Goal: Information Seeking & Learning: Learn about a topic

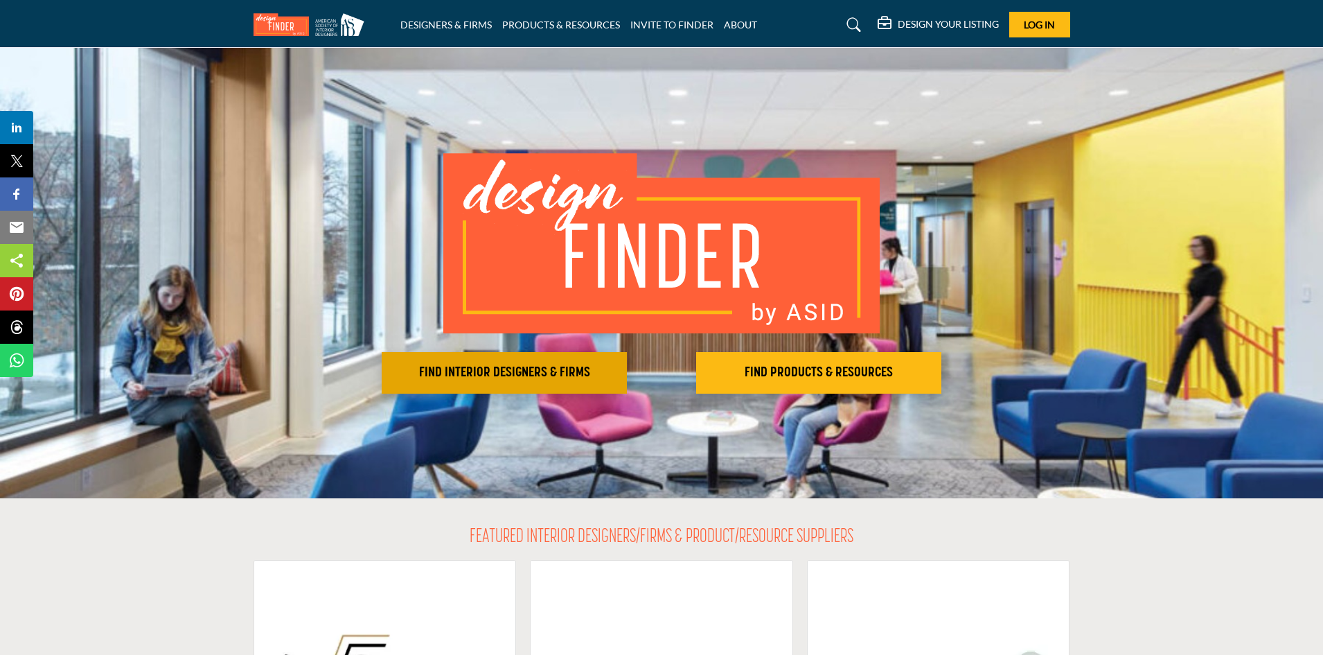
click at [505, 367] on h2 "FIND INTERIOR DESIGNERS & FIRMS" at bounding box center [504, 372] width 237 height 17
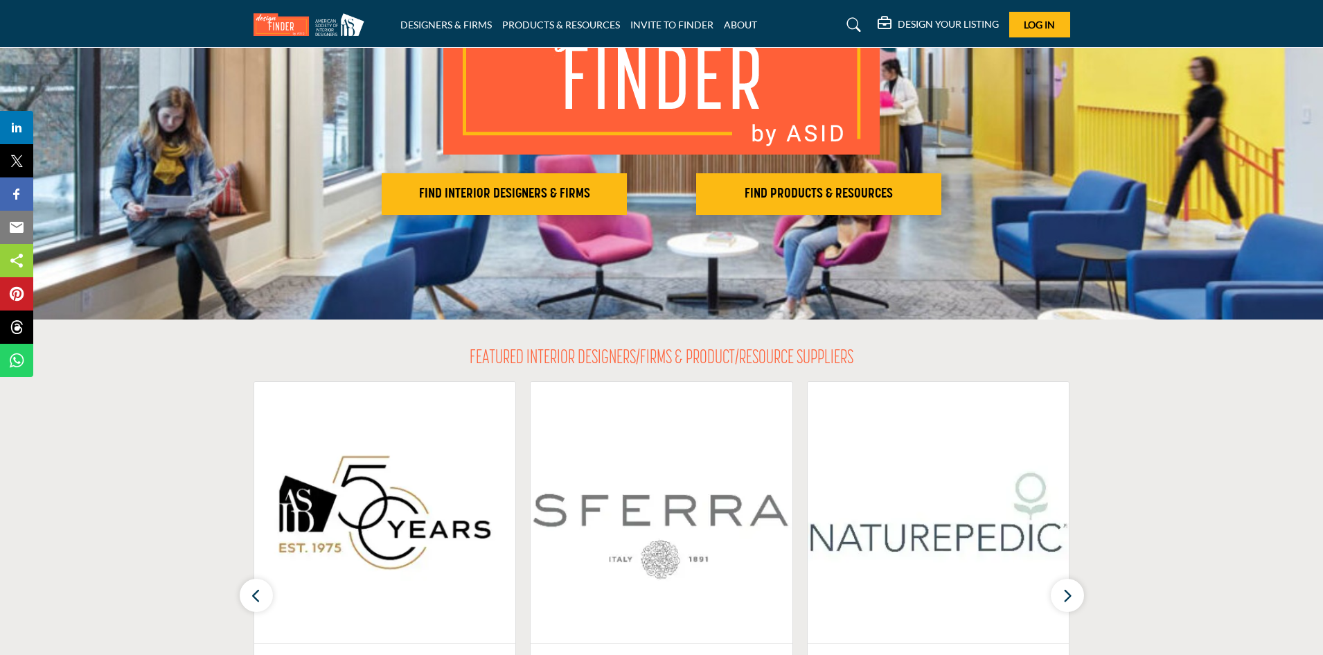
scroll to position [277, 0]
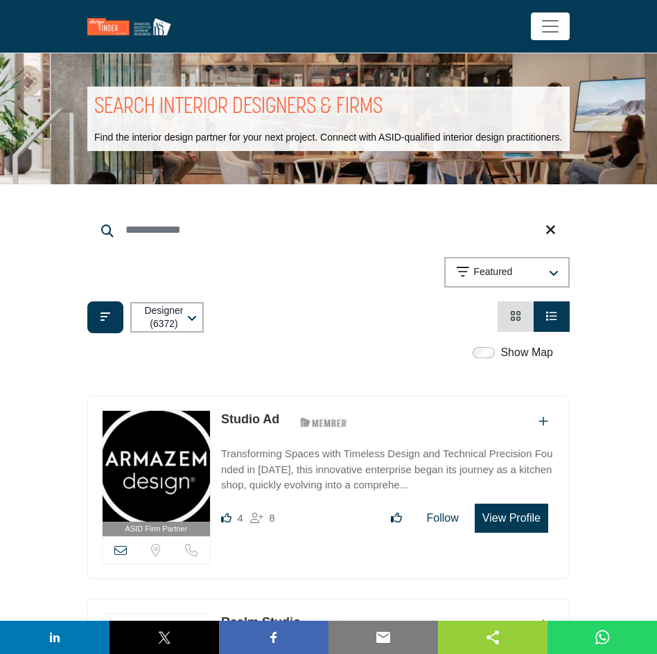
click at [380, 251] on div "Searched Term Searched Results 21" at bounding box center [328, 269] width 482 height 128
click at [100, 317] on icon "Filter categories" at bounding box center [105, 316] width 10 height 11
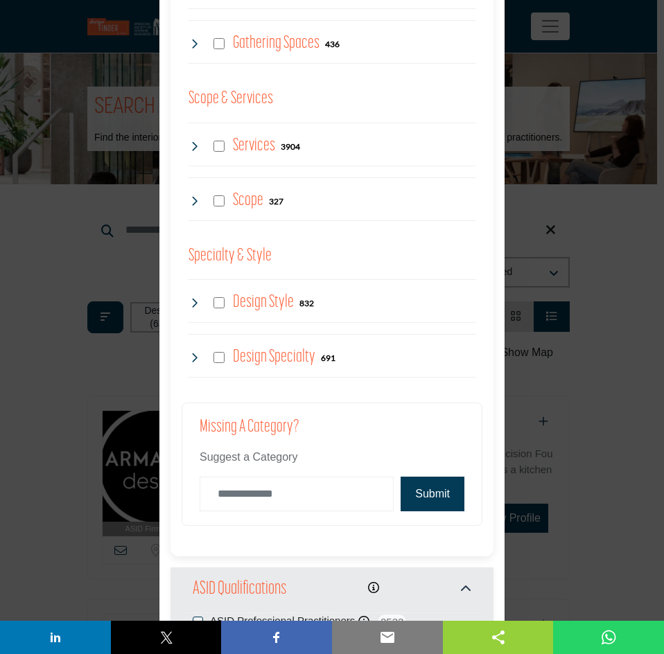
scroll to position [1082, 0]
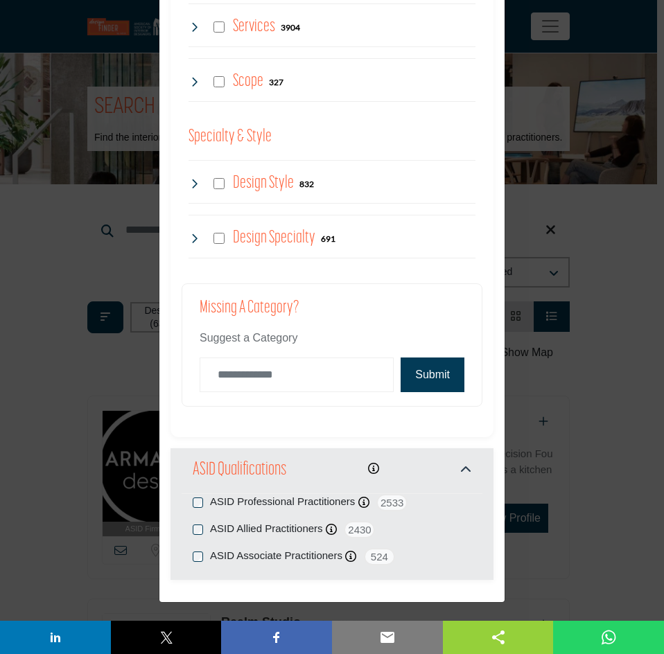
click at [540, 214] on div "Filter × ASID QUALIFIED DESIGNERS & MEMBERS Find Interior Designers, firms, sup…" at bounding box center [332, 327] width 664 height 654
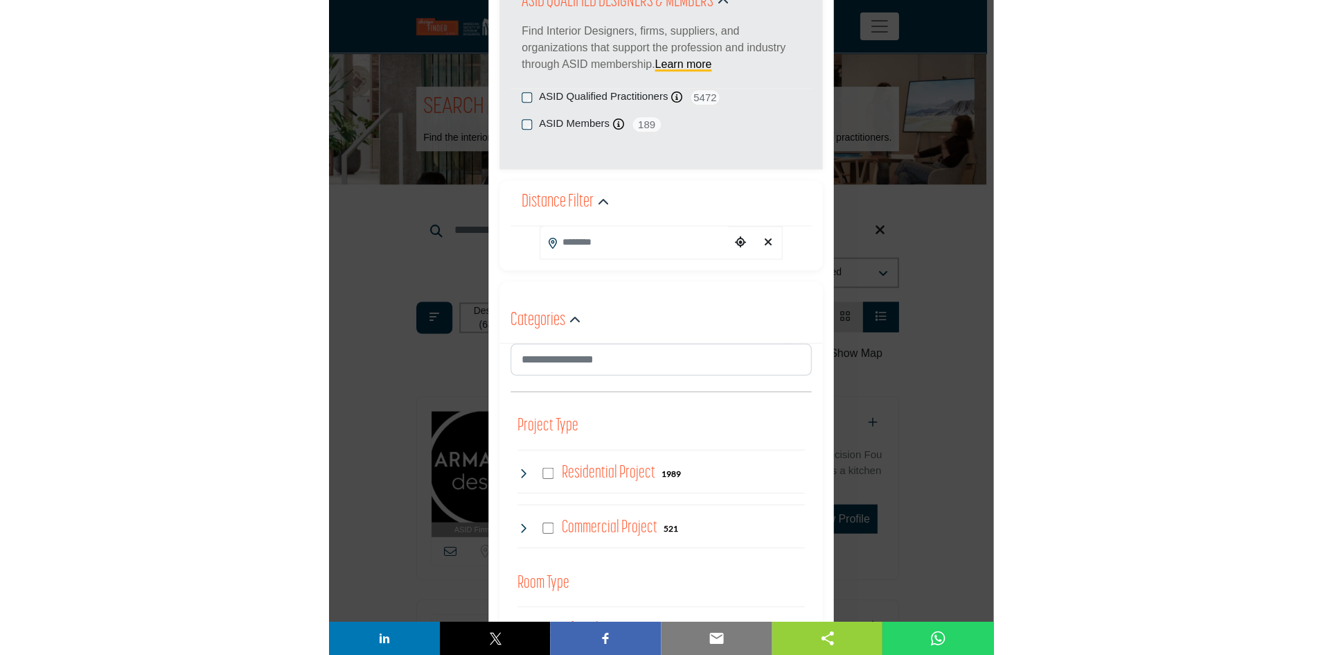
scroll to position [0, 0]
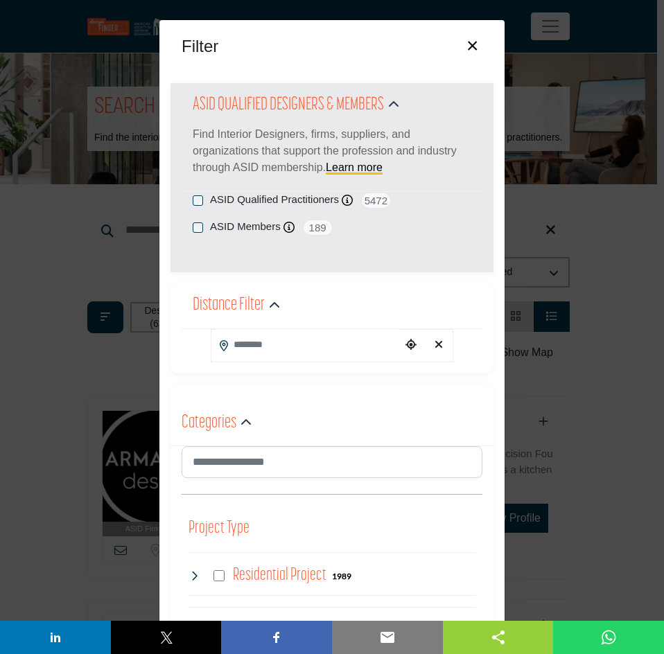
click at [473, 44] on button "×" at bounding box center [472, 44] width 20 height 26
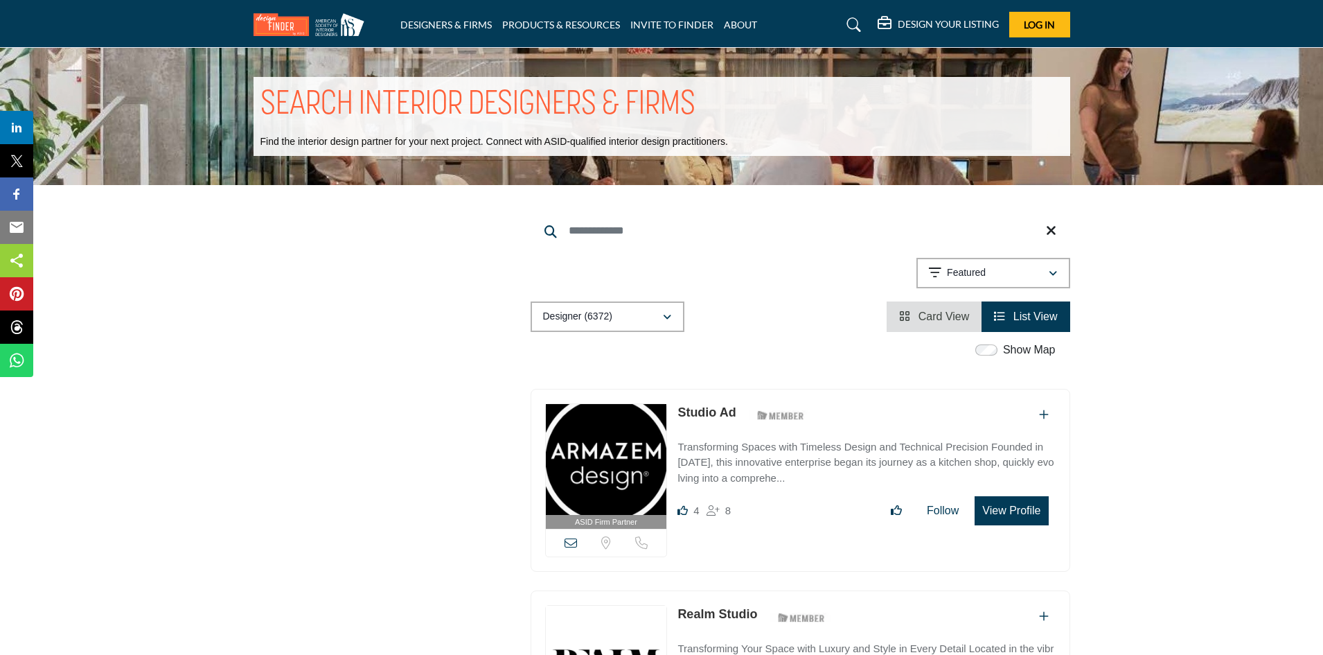
drag, startPoint x: 991, startPoint y: 269, endPoint x: 1007, endPoint y: 274, distance: 17.5
click at [656, 269] on div "Featured" at bounding box center [988, 273] width 119 height 17
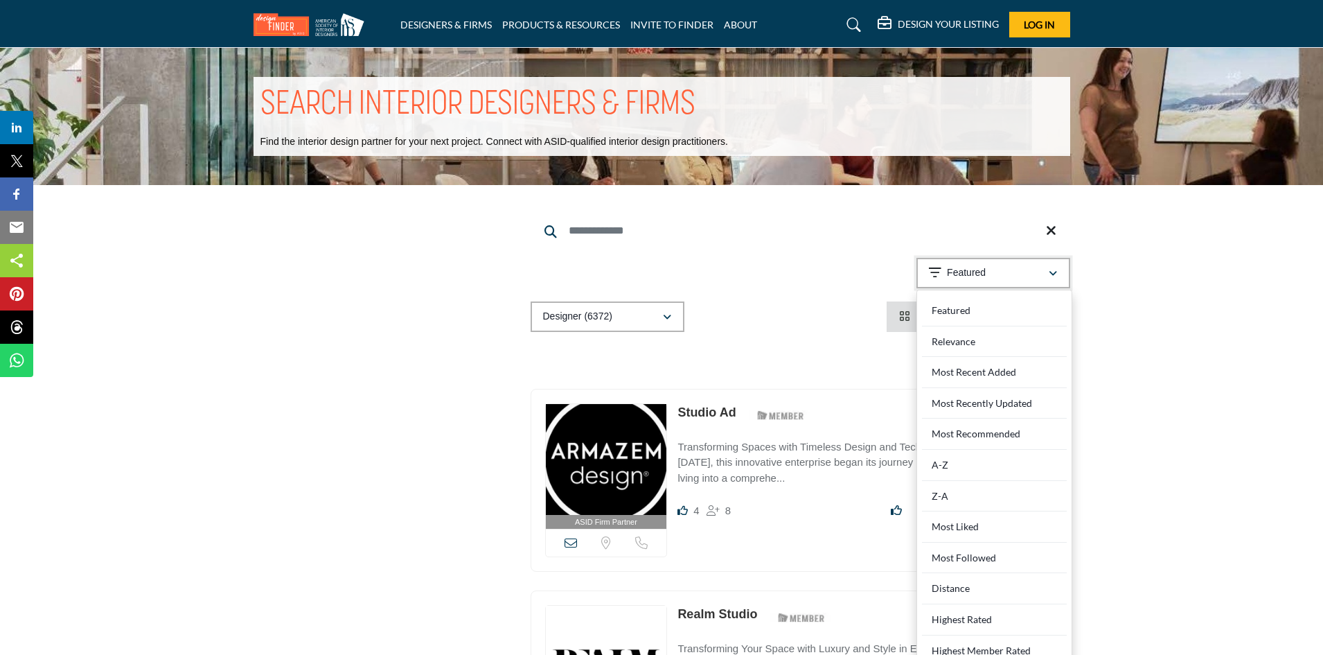
click at [656, 274] on div "Featured" at bounding box center [988, 273] width 119 height 17
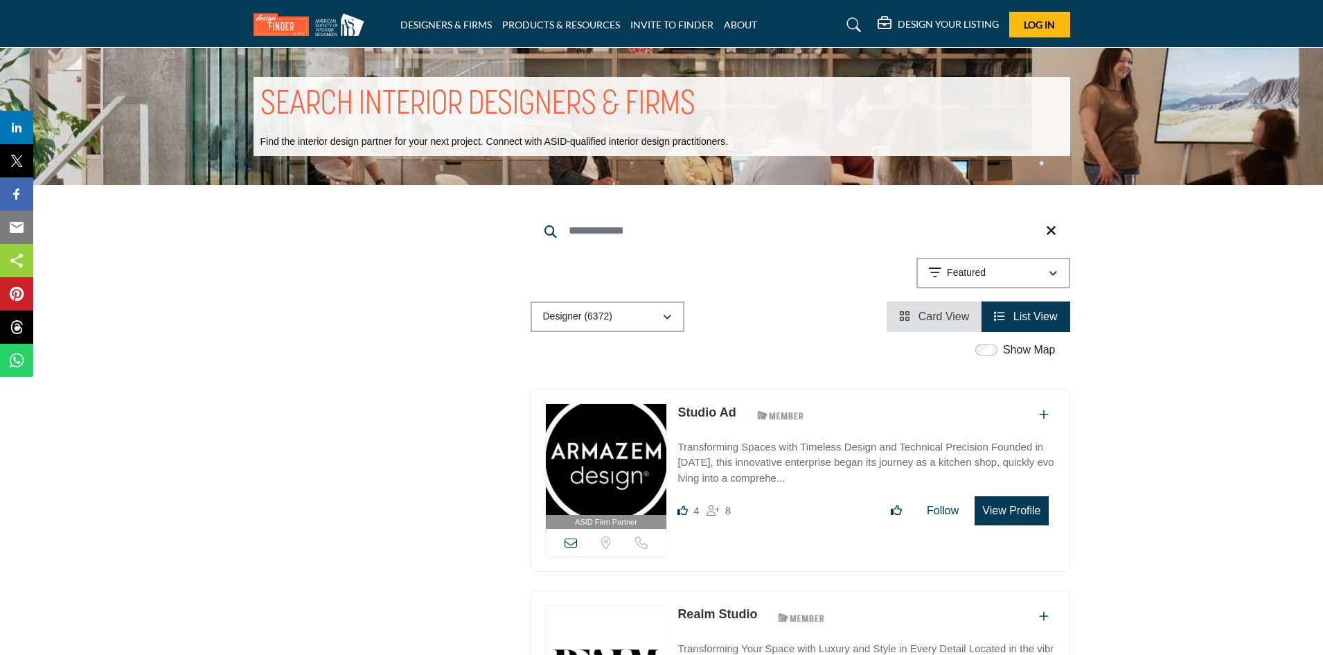
click at [656, 355] on div "Show Map" at bounding box center [1017, 350] width 77 height 17
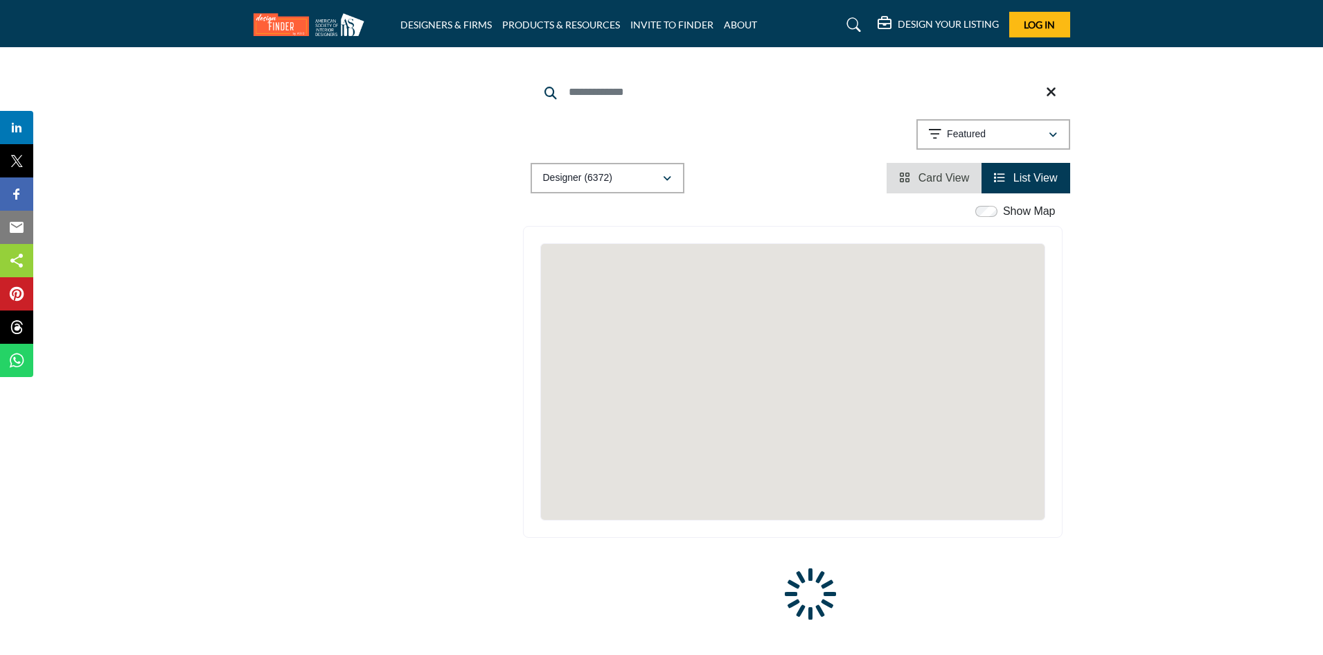
scroll to position [346, 0]
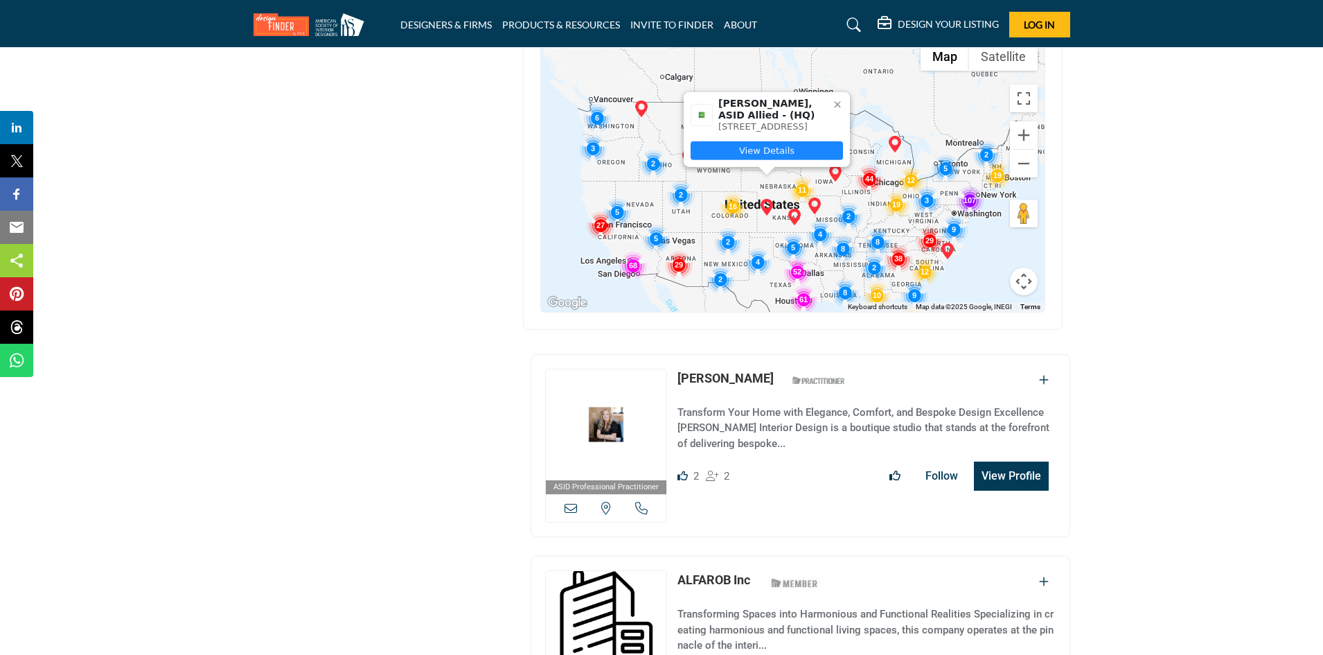
drag, startPoint x: 664, startPoint y: 255, endPoint x: 846, endPoint y: 112, distance: 231.9
click at [656, 174] on div "Karla Spencer, ASID Allied - (HQ) 12650 N Omaha Rd, 67871-4042, USA View Details" at bounding box center [1045, 174] width 504 height 0
click at [656, 130] on button "Zoom in" at bounding box center [1024, 135] width 28 height 28
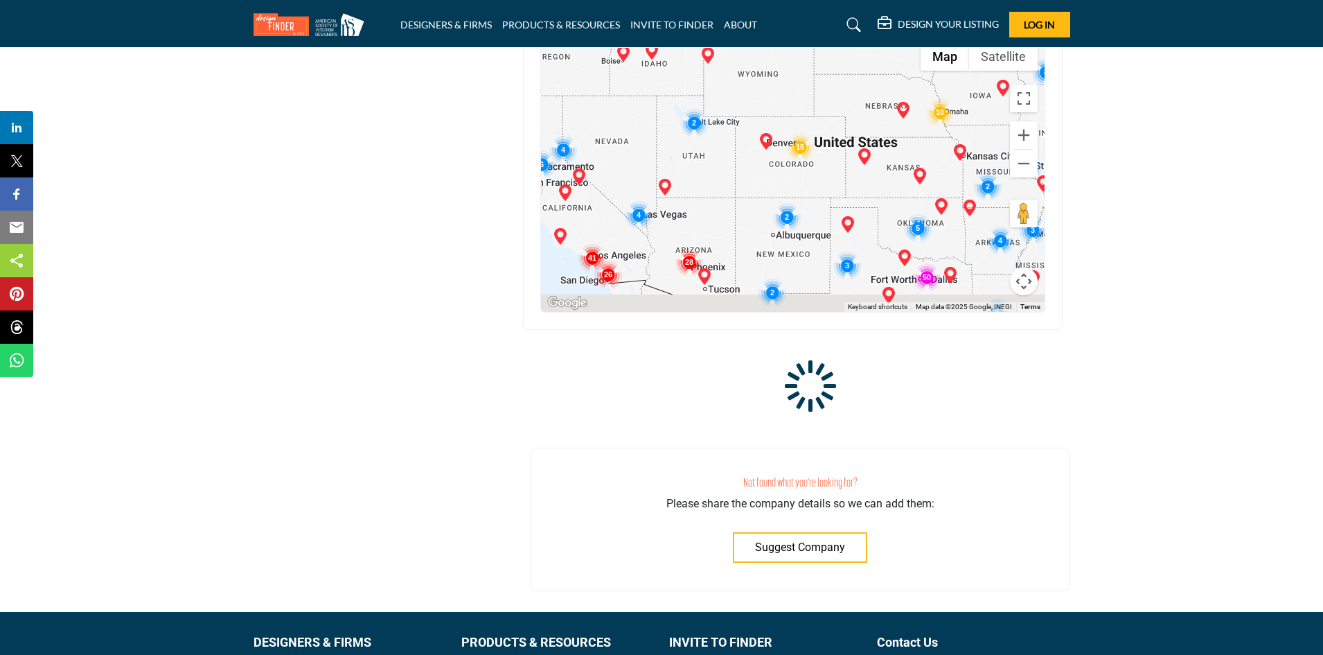
drag, startPoint x: 723, startPoint y: 229, endPoint x: 861, endPoint y: 119, distance: 176.5
click at [656, 119] on div at bounding box center [793, 174] width 504 height 276
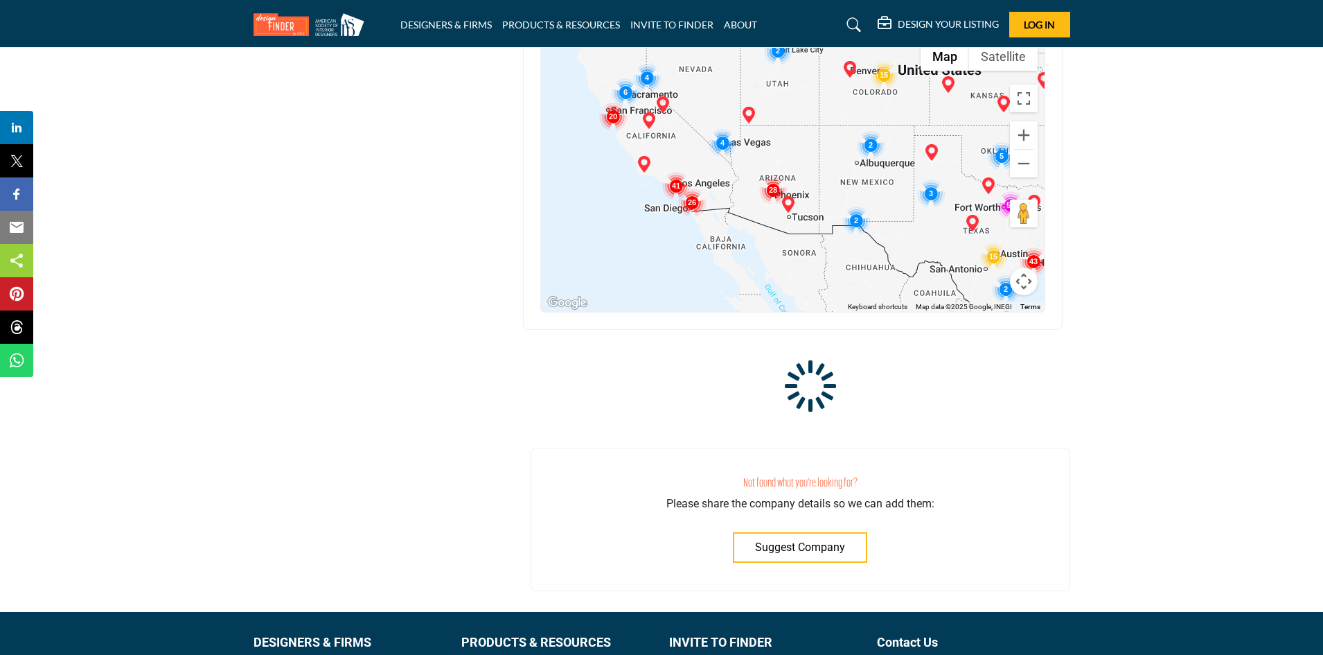
drag, startPoint x: 784, startPoint y: 253, endPoint x: 856, endPoint y: 200, distance: 89.2
click at [656, 200] on div at bounding box center [793, 174] width 504 height 276
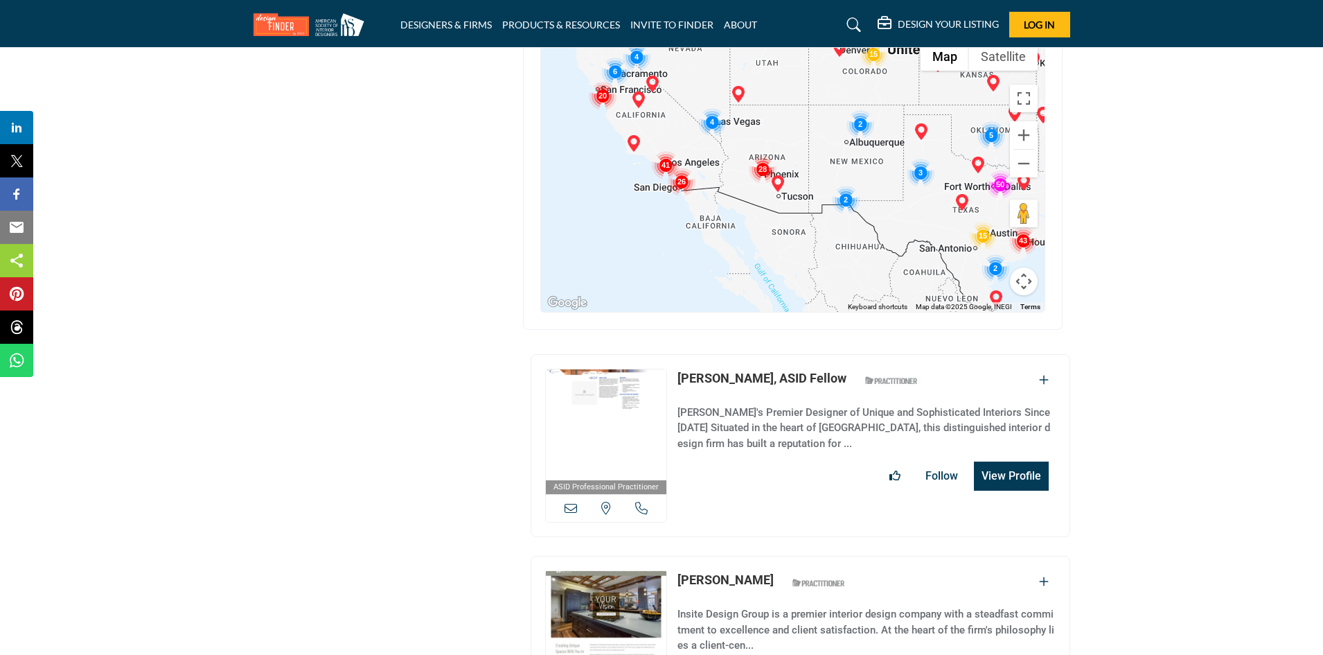
drag, startPoint x: 866, startPoint y: 204, endPoint x: 848, endPoint y: 187, distance: 24.5
click at [656, 187] on img "Cluster of 2 locations (2 HQ, 0 Branches)\aClick to view companies" at bounding box center [846, 200] width 28 height 28
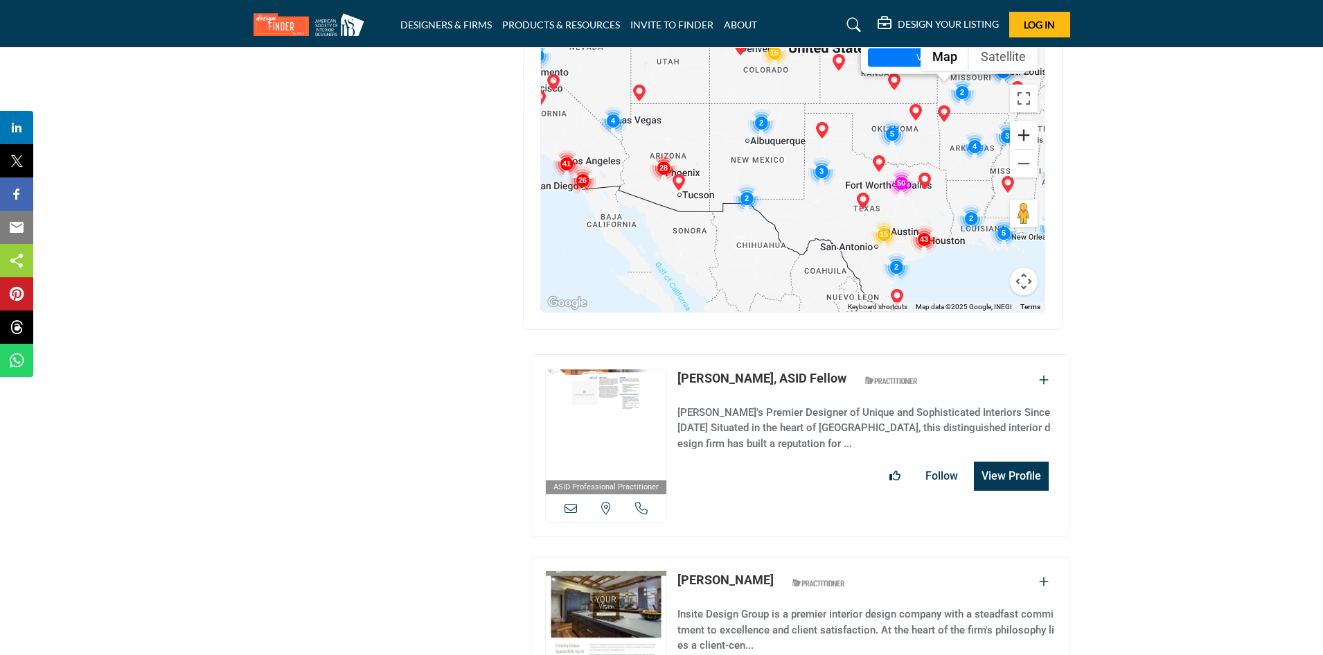
click at [656, 136] on button "Zoom in" at bounding box center [1024, 135] width 28 height 28
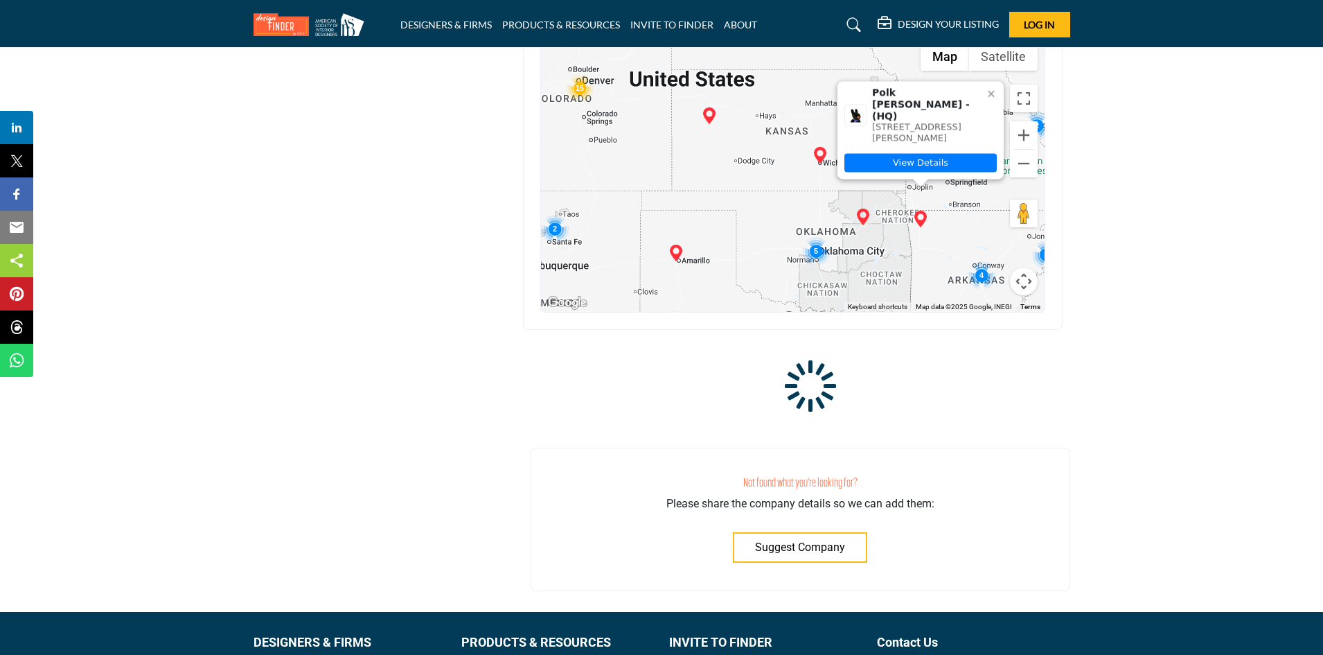
drag, startPoint x: 725, startPoint y: 286, endPoint x: 815, endPoint y: 222, distance: 110.2
click at [656, 217] on div "Polk Stanley Wilcox - (HQ) 300 W Dickson St, Fayetteville, AR 72701-5105, USA V…" at bounding box center [793, 174] width 504 height 276
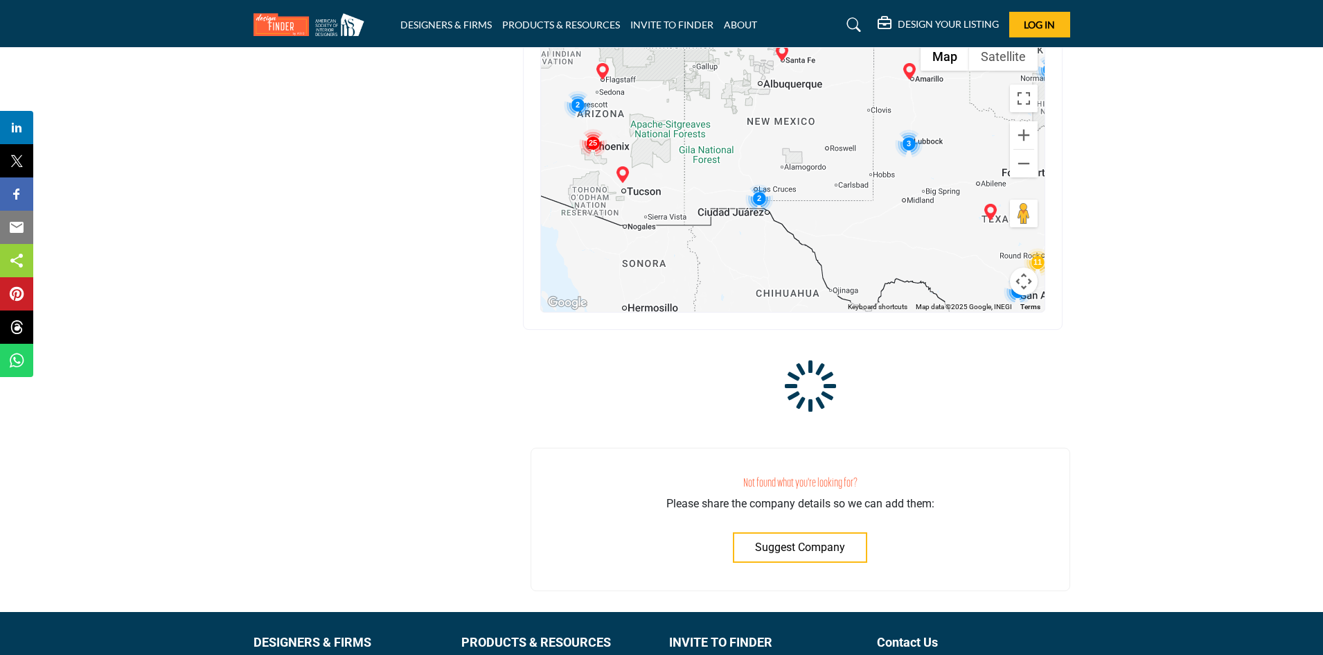
drag, startPoint x: 636, startPoint y: 249, endPoint x: 813, endPoint y: 100, distance: 231.1
click at [656, 100] on div "Polk Stanley Wilcox - (HQ) 300 W Dickson St, Fayetteville, AR 72701-5105, USA V…" at bounding box center [793, 174] width 504 height 276
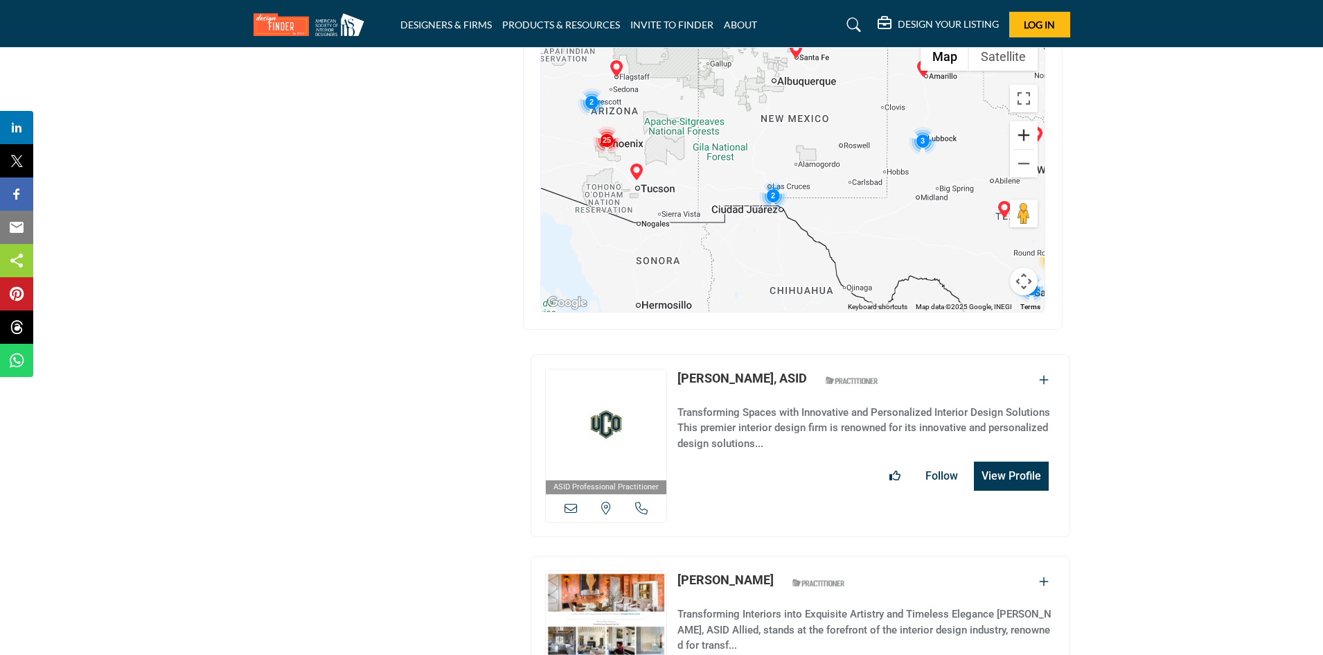
click at [656, 143] on button "Zoom in" at bounding box center [1024, 135] width 28 height 28
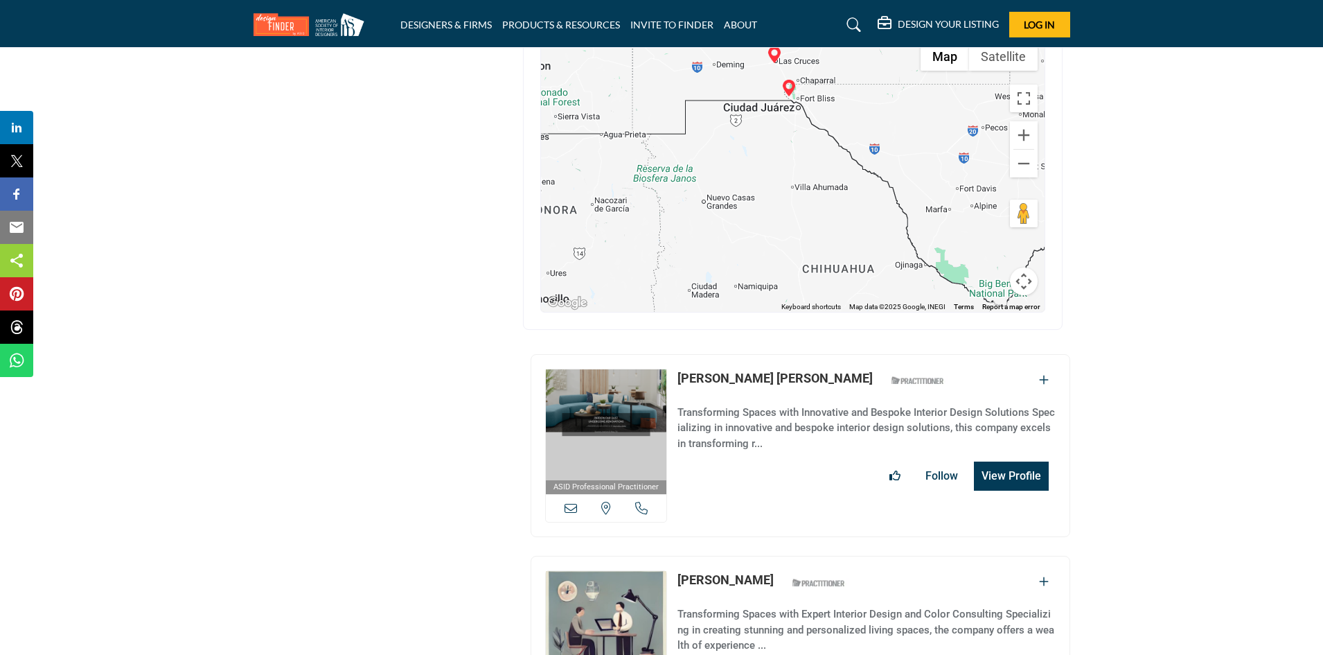
drag, startPoint x: 821, startPoint y: 251, endPoint x: 854, endPoint y: 109, distance: 145.0
click at [656, 109] on div "Polk Stanley Wilcox - (HQ) 300 W Dickson St, Fayetteville, AR 72701-5105, USA V…" at bounding box center [793, 174] width 504 height 276
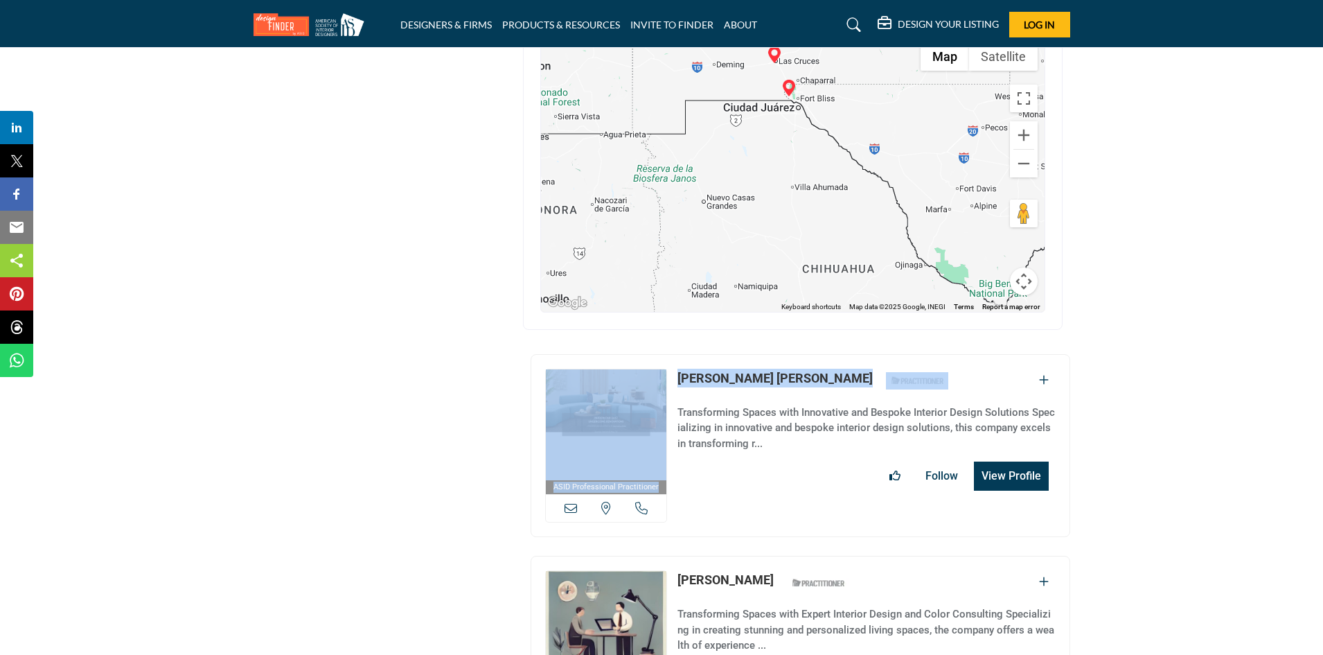
drag, startPoint x: 1210, startPoint y: 167, endPoint x: 1197, endPoint y: 390, distance: 223.5
click at [656, 390] on section "ASID QUALIFIED DESIGNERS & MEMBERS Find Interior Designers, firms, suppliers, a…" at bounding box center [661, 402] width 1323 height 1127
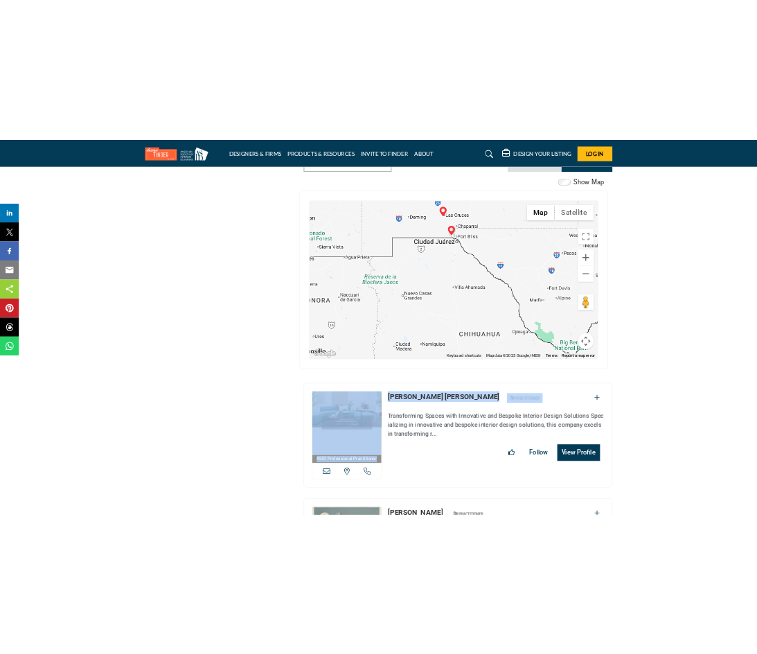
scroll to position [208, 0]
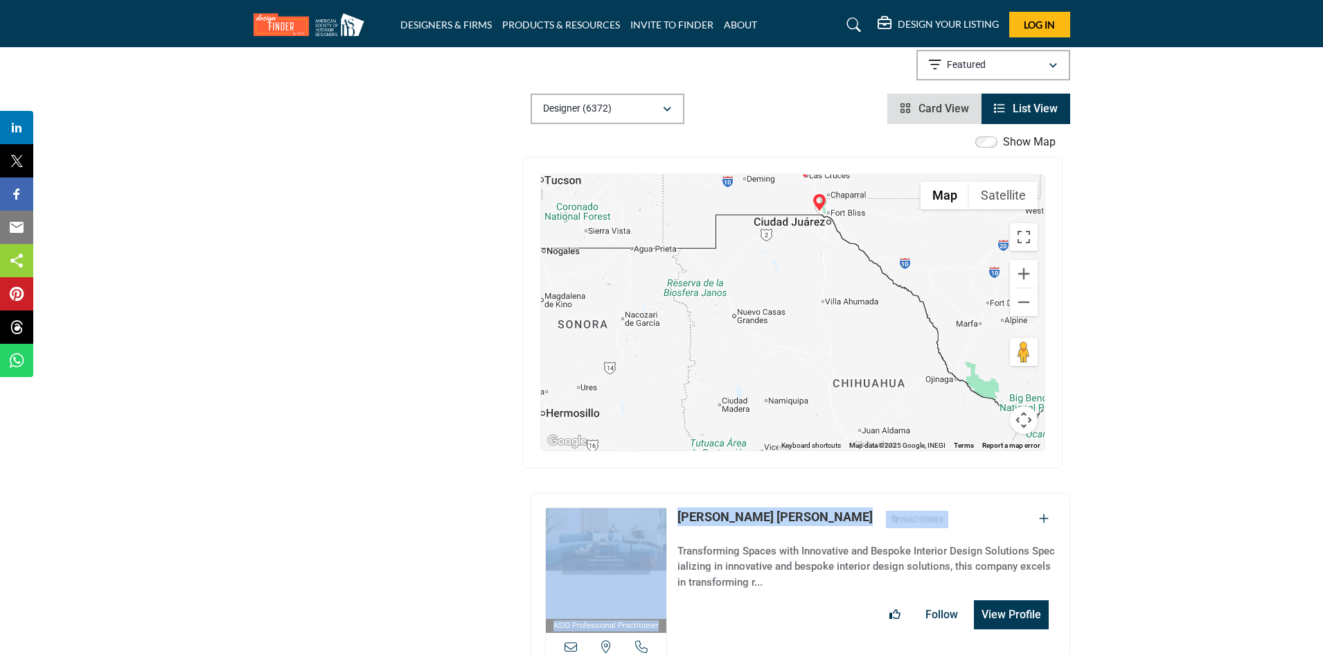
drag, startPoint x: 791, startPoint y: 329, endPoint x: 845, endPoint y: 322, distance: 54.5
click at [656, 322] on div "Polk Stanley Wilcox - (HQ) 300 W Dickson St, Fayetteville, AR 72701-5105, USA V…" at bounding box center [793, 313] width 504 height 276
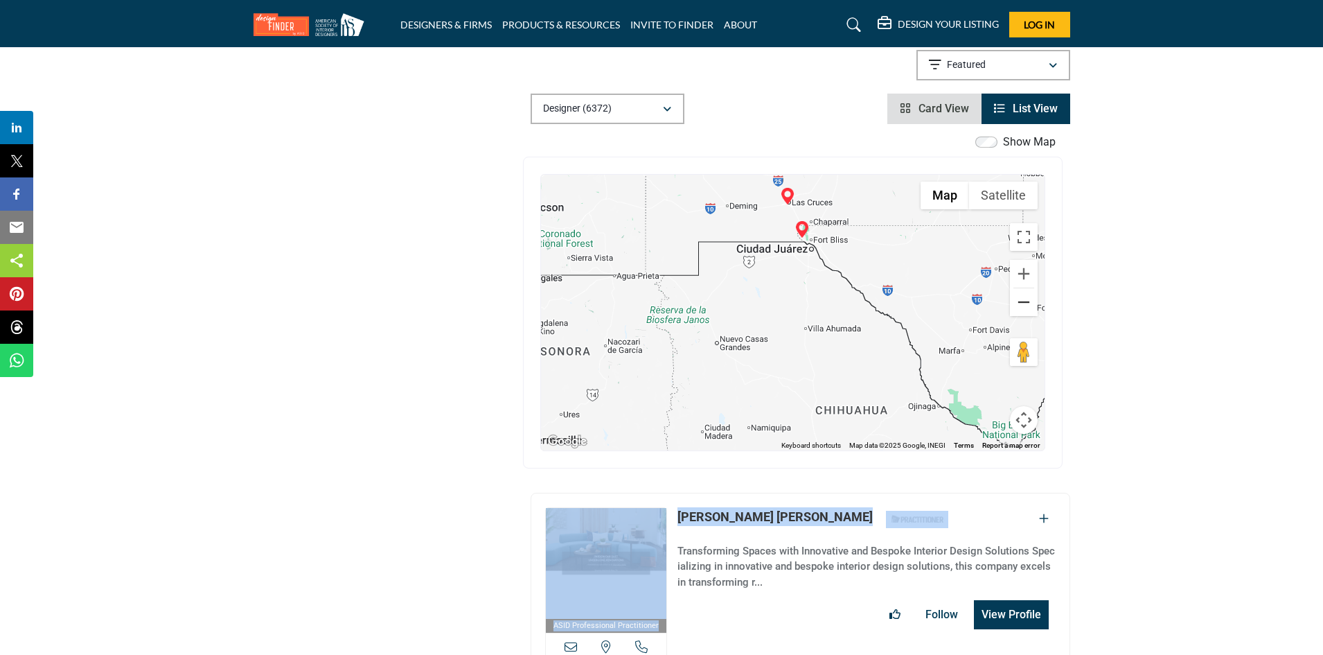
click at [656, 310] on button "Zoom out" at bounding box center [1024, 302] width 28 height 28
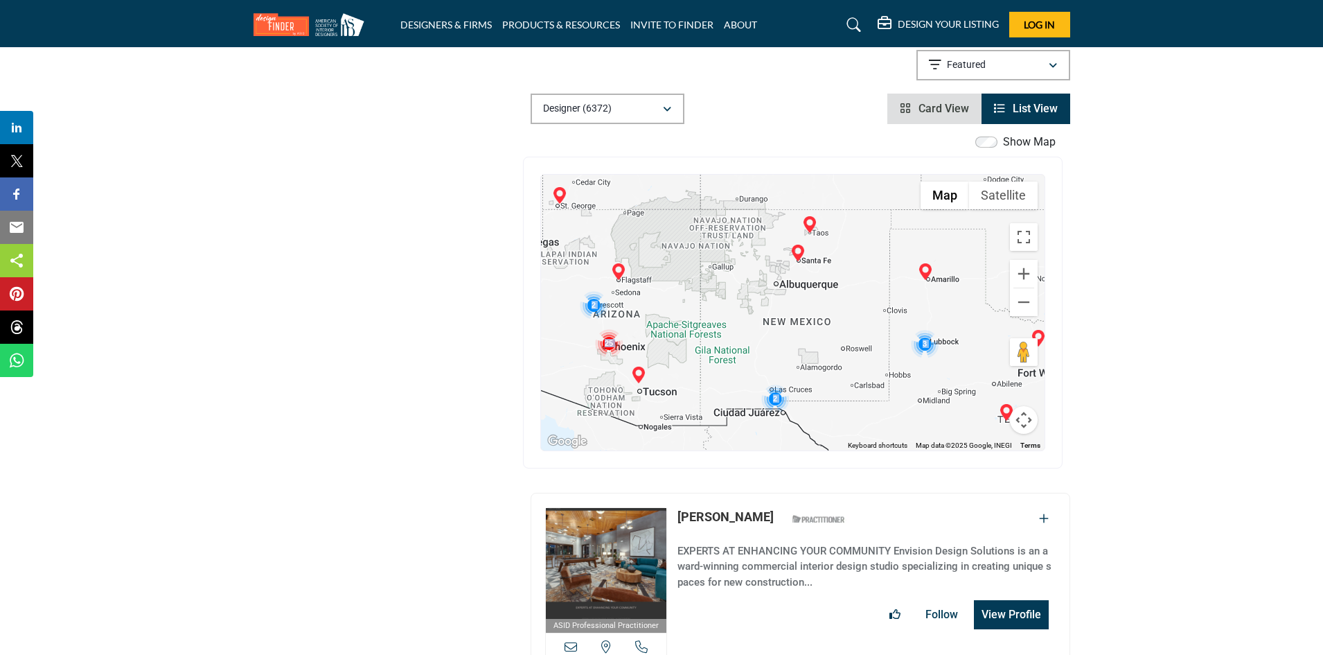
drag, startPoint x: 886, startPoint y: 310, endPoint x: 880, endPoint y: 387, distance: 77.2
click at [656, 387] on div "Polk Stanley Wilcox - (HQ) 300 W Dickson St, Fayetteville, AR 72701-5105, USA V…" at bounding box center [793, 313] width 504 height 276
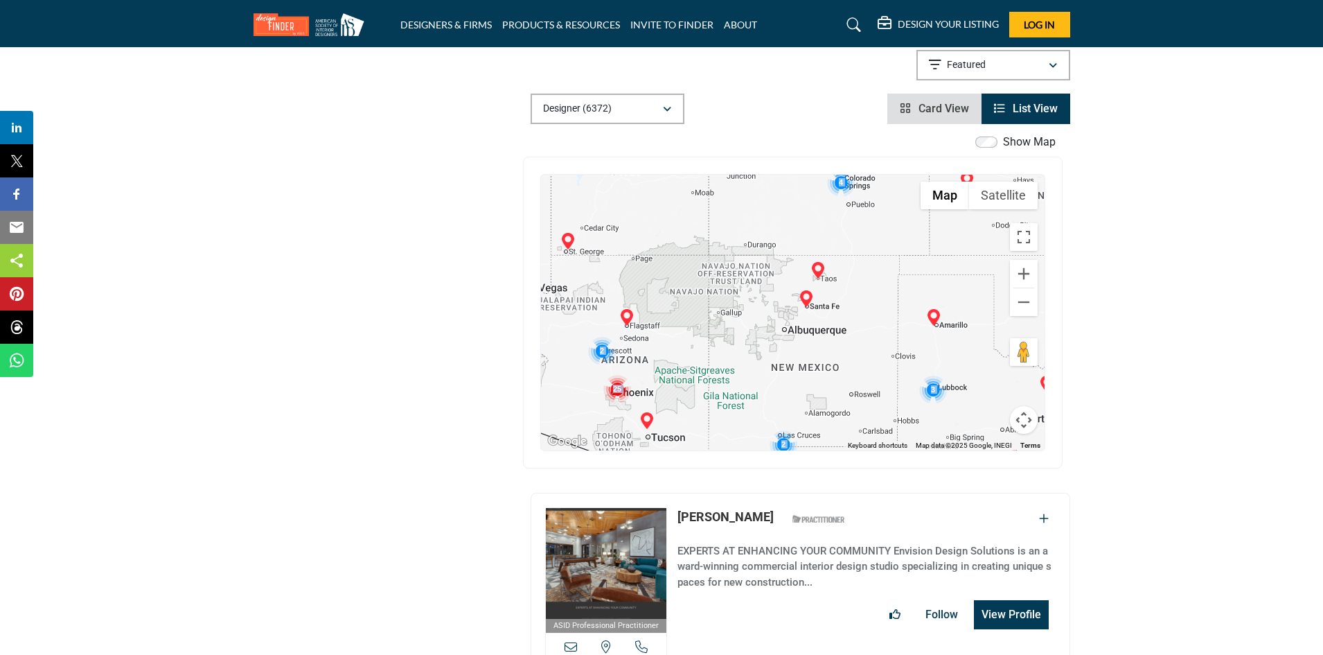
drag, startPoint x: 829, startPoint y: 262, endPoint x: 831, endPoint y: 270, distance: 8.8
click at [656, 270] on div "Polk Stanley Wilcox - (HQ) 300 W Dickson St, Fayetteville, AR 72701-5105, USA V…" at bounding box center [793, 313] width 504 height 276
click at [656, 271] on button "Zoom in" at bounding box center [1024, 274] width 28 height 28
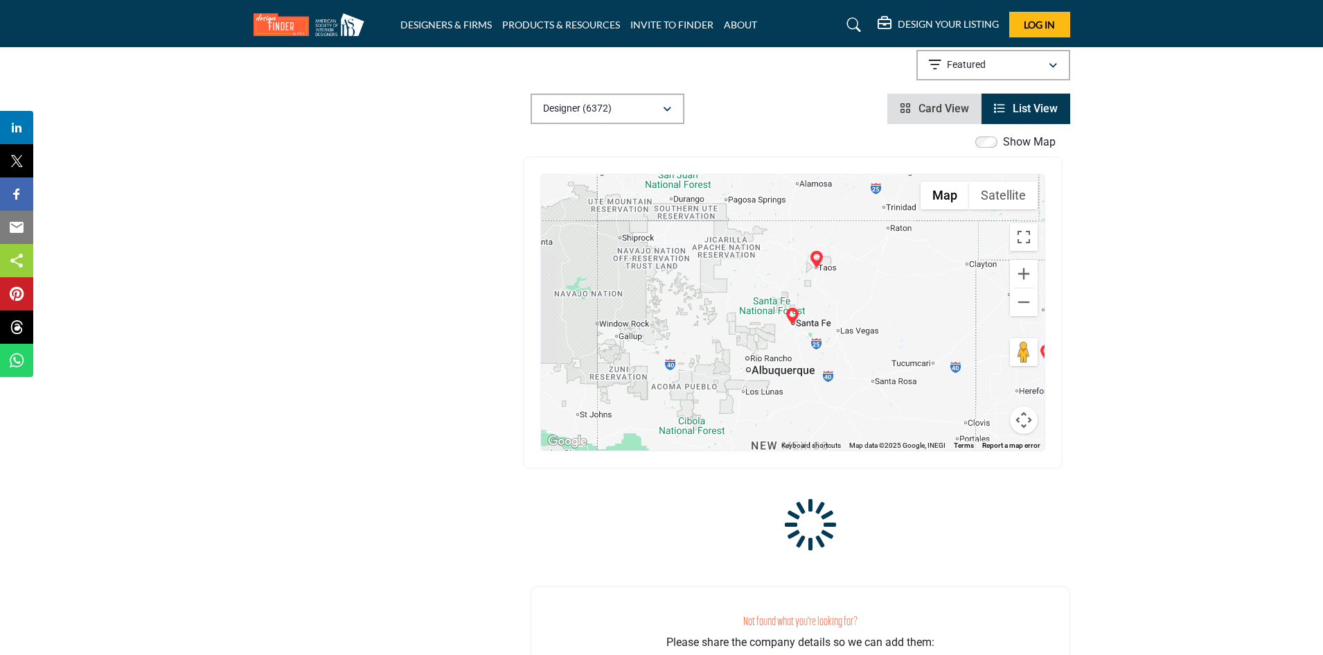
drag, startPoint x: 887, startPoint y: 291, endPoint x: 859, endPoint y: 314, distance: 35.9
click at [656, 314] on div "Polk Stanley Wilcox - (HQ) 300 W Dickson St, Fayetteville, AR 72701-5105, USA V…" at bounding box center [793, 313] width 504 height 276
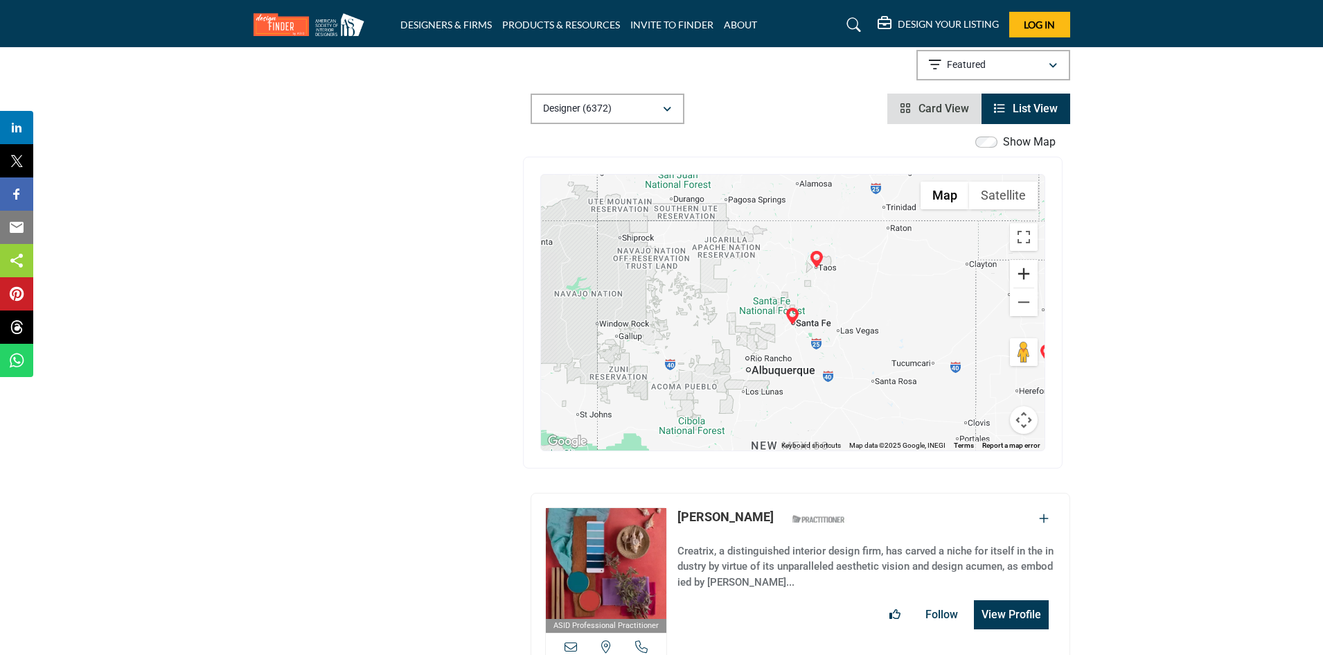
click at [656, 274] on button "Zoom in" at bounding box center [1024, 274] width 28 height 28
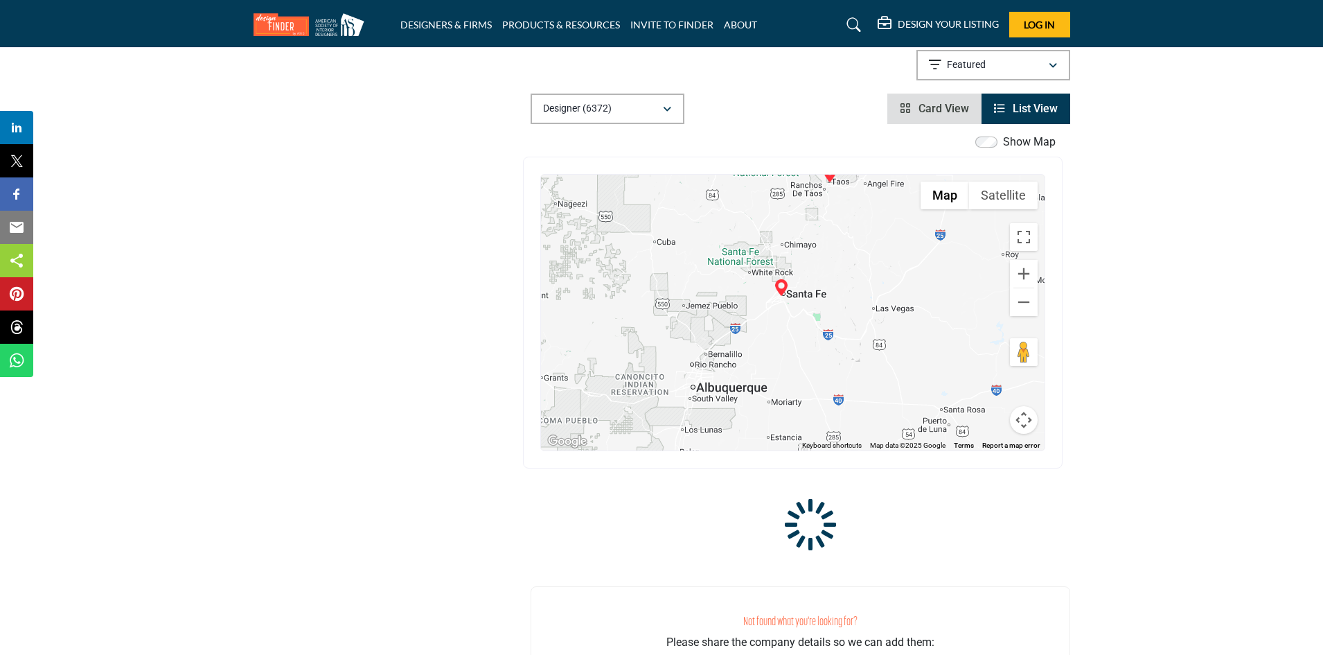
click at [656, 315] on div "Polk Stanley Wilcox - (HQ) 300 W Dickson St, Fayetteville, AR 72701-5105, USA V…" at bounding box center [793, 313] width 504 height 276
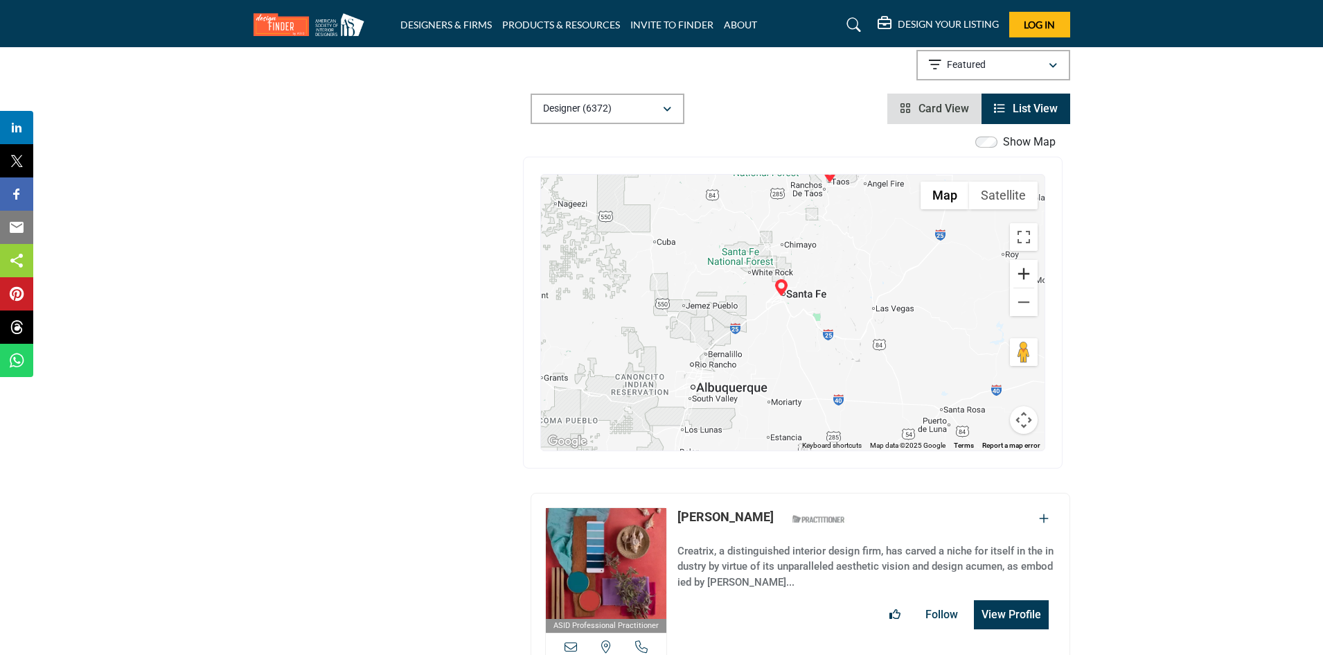
click at [656, 267] on button "Zoom in" at bounding box center [1024, 274] width 28 height 28
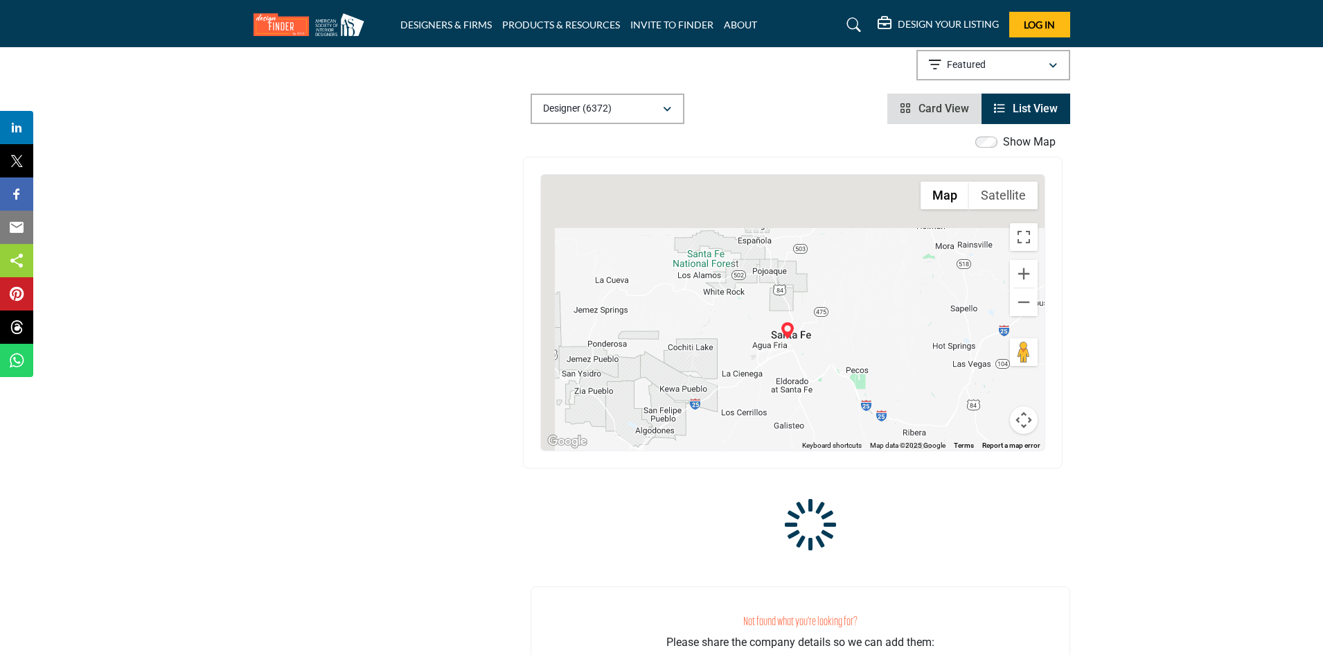
click at [656, 355] on div "Polk Stanley Wilcox - (HQ) 300 W Dickson St, Fayetteville, AR 72701-5105, USA V…" at bounding box center [793, 313] width 504 height 276
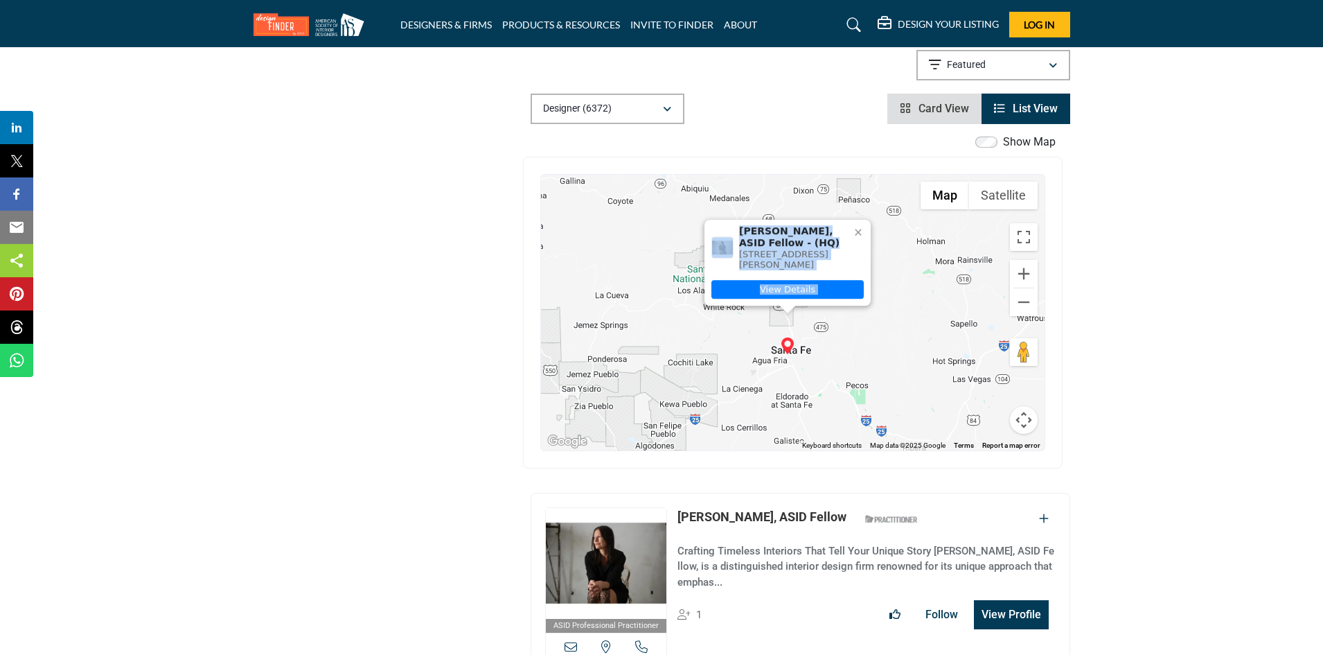
click at [656, 330] on div "Steffany Hollingsworth, ASID Fellow - (HQ) 1000 Cordova Pl # 49, 87505-1725, US…" at bounding box center [793, 313] width 504 height 276
click at [656, 229] on icon at bounding box center [858, 232] width 6 height 6
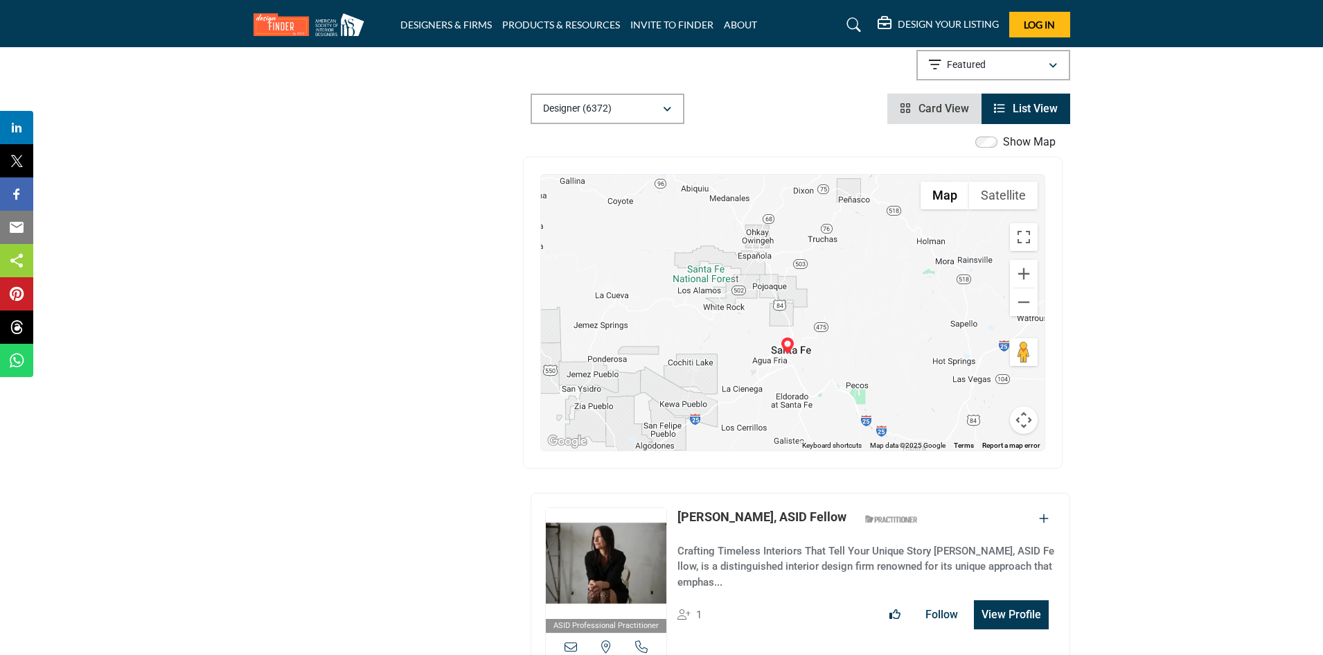
click at [656, 332] on section "ASID QUALIFIED DESIGNERS & MEMBERS Find Interior Designers, firms, suppliers, a…" at bounding box center [661, 439] width 1323 height 925
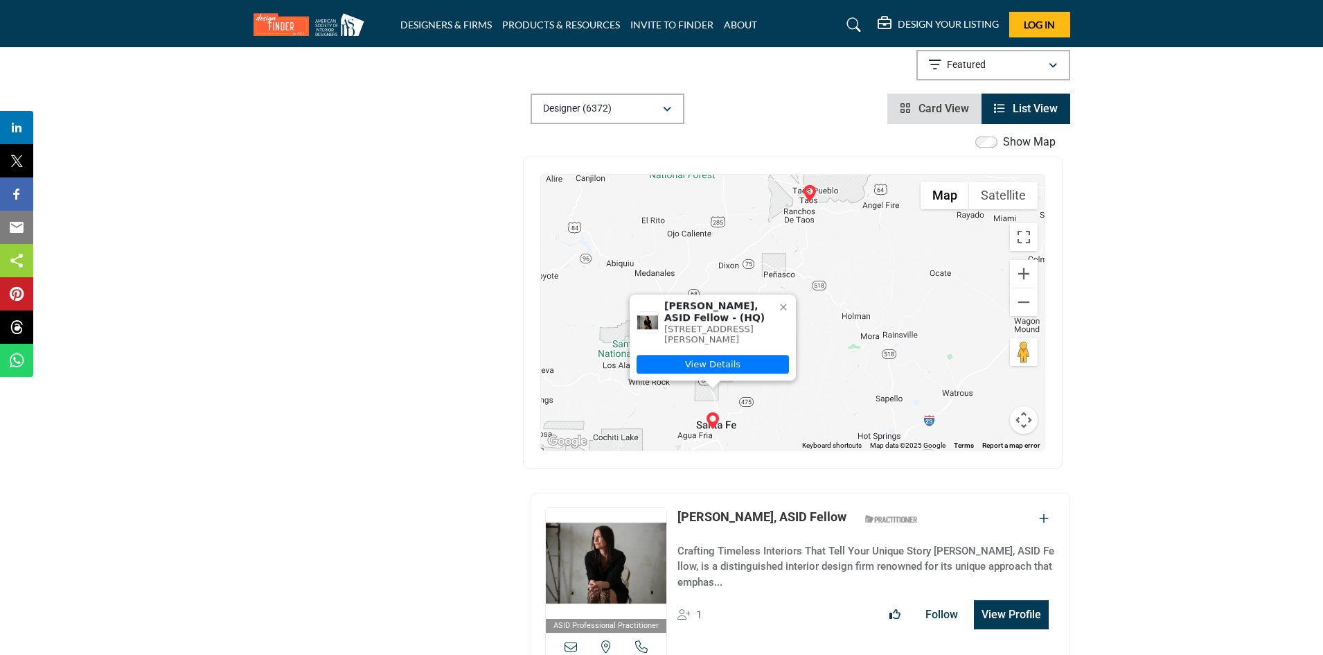
drag, startPoint x: 874, startPoint y: 333, endPoint x: 796, endPoint y: 412, distance: 110.2
click at [656, 412] on div "Steffany Hollingsworth, ASID Fellow - (HQ) 1000 Cordova Pl # 49, 87505-1725, US…" at bounding box center [793, 313] width 504 height 276
